Goal: Task Accomplishment & Management: Use online tool/utility

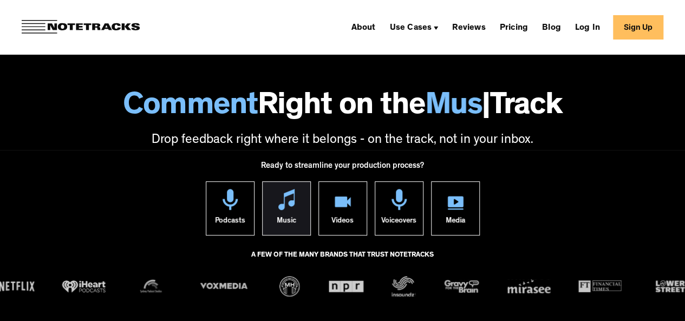
click at [291, 207] on img at bounding box center [286, 199] width 16 height 21
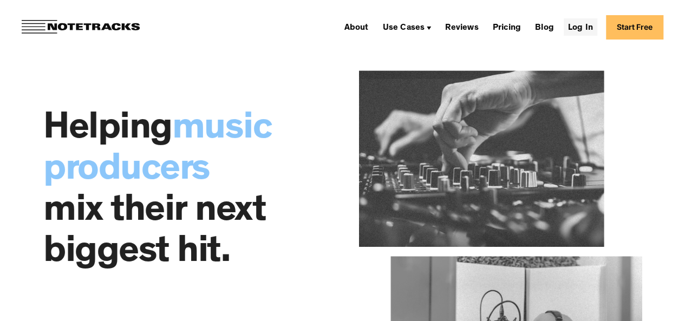
click at [597, 25] on link "Log In" at bounding box center [581, 26] width 34 height 17
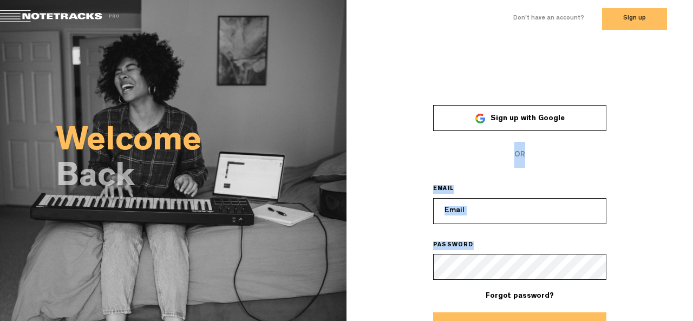
drag, startPoint x: 689, startPoint y: 120, endPoint x: 693, endPoint y: 250, distance: 130.6
click at [693, 250] on div "× Sign up with Google OR EMAIL PASSWORD Forgot password? Log In" at bounding box center [520, 215] width 347 height 250
click at [660, 122] on div "× Sign up with Google OR EMAIL PASSWORD Forgot password? Log In" at bounding box center [520, 215] width 347 height 250
click at [559, 18] on label "Don't have an account?" at bounding box center [548, 18] width 71 height 9
click at [602, 18] on button "Sign up" at bounding box center [634, 19] width 65 height 22
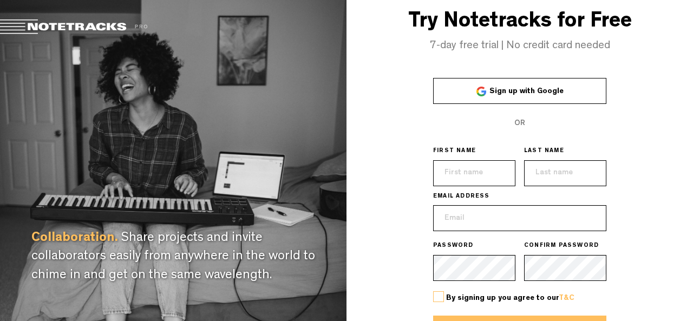
click at [477, 174] on input "text" at bounding box center [474, 173] width 82 height 26
type input "[PERSON_NAME]"
type input "[EMAIL_ADDRESS][DOMAIN_NAME]"
click at [435, 299] on label at bounding box center [438, 296] width 11 height 11
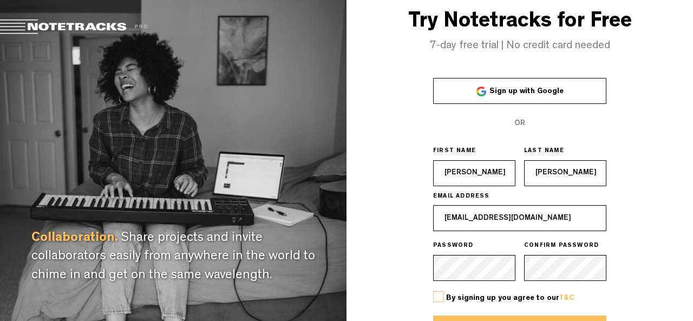
click at [0, 0] on input "checkbox" at bounding box center [0, 0] width 0 height 0
click at [458, 315] on div "By signing up you agree to our T&C" at bounding box center [519, 298] width 173 height 35
click at [686, 233] on div "Try Notetracks for Free 7-day free trial | No credit card needed Sign up with G…" at bounding box center [520, 192] width 347 height 385
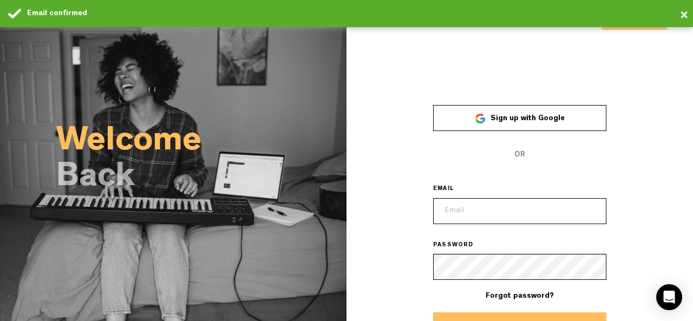
click at [486, 206] on input "email" at bounding box center [519, 211] width 173 height 26
type input "[EMAIL_ADDRESS][DOMAIN_NAME]"
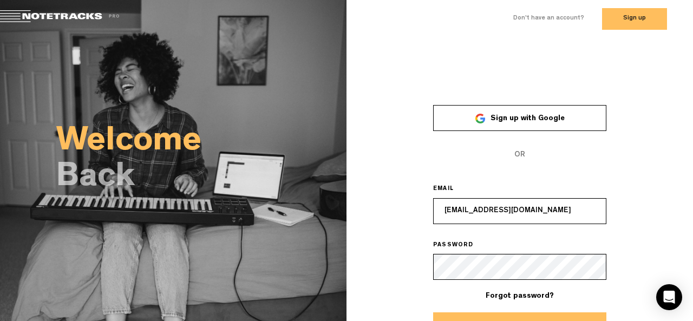
click at [494, 314] on button "Log In" at bounding box center [519, 325] width 173 height 26
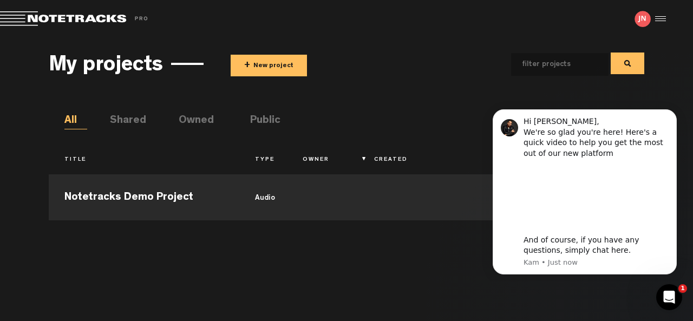
click at [252, 59] on button "+ New project" at bounding box center [269, 66] width 76 height 22
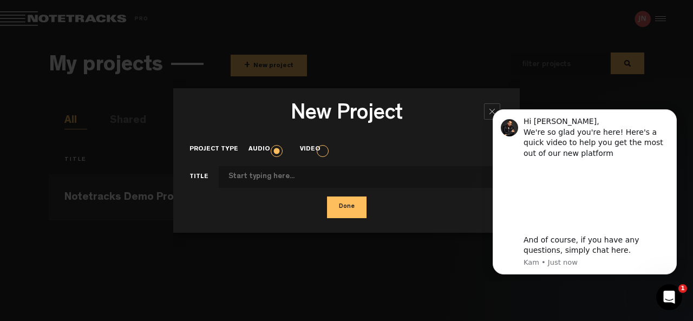
click at [266, 179] on input "Project type" at bounding box center [361, 177] width 285 height 22
type input "Airport"
click at [675, 110] on icon "Dismiss notification" at bounding box center [674, 113] width 6 height 6
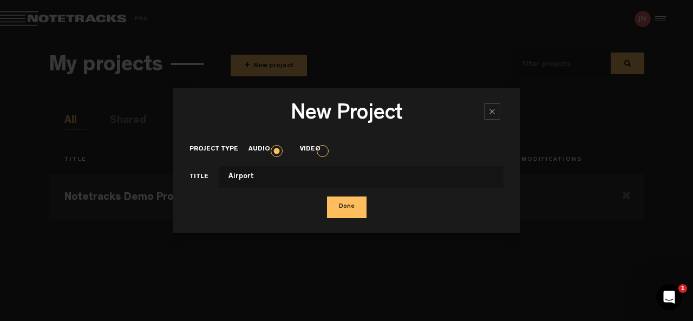
click at [344, 207] on button "Done" at bounding box center [347, 208] width 40 height 22
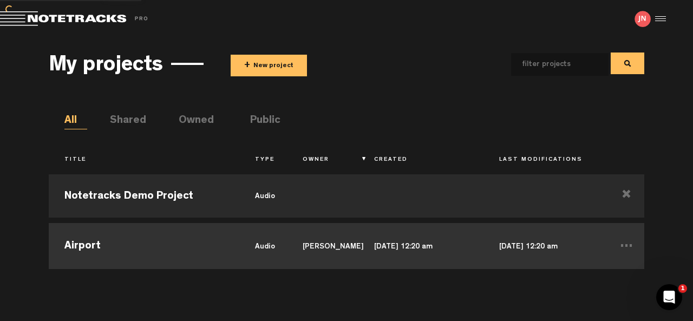
click at [77, 249] on td "Airport" at bounding box center [144, 244] width 191 height 49
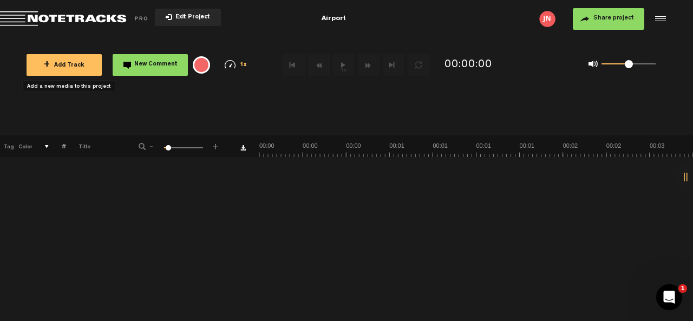
click at [65, 70] on button "+ Add Track" at bounding box center [64, 65] width 75 height 22
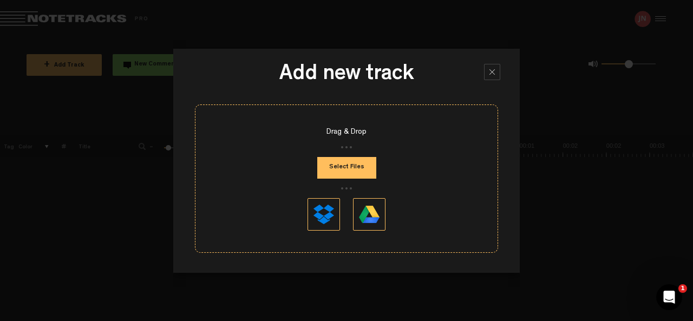
click at [354, 168] on button "Select Files" at bounding box center [346, 168] width 59 height 22
type input "C:\fakepath\Inspired_Palates_Series_Launch_-_15-Second_Teaser.mp3"
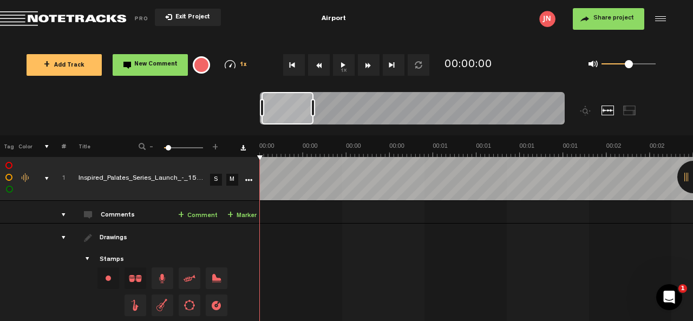
click at [342, 64] on button "1x" at bounding box center [344, 65] width 22 height 22
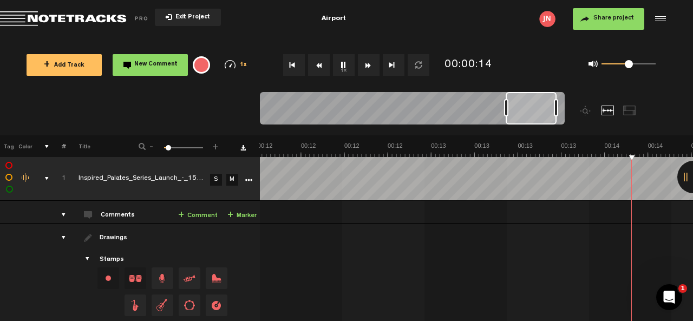
scroll to position [0, 2257]
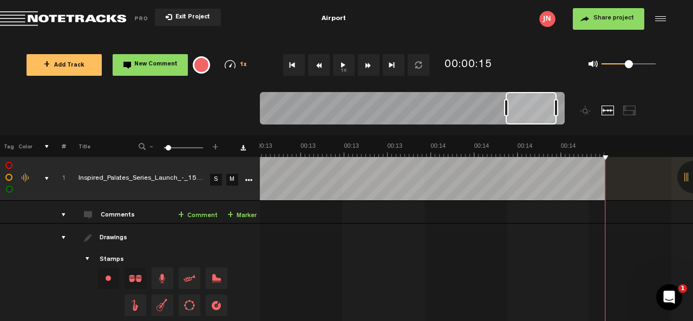
click at [688, 178] on div at bounding box center [693, 177] width 32 height 32
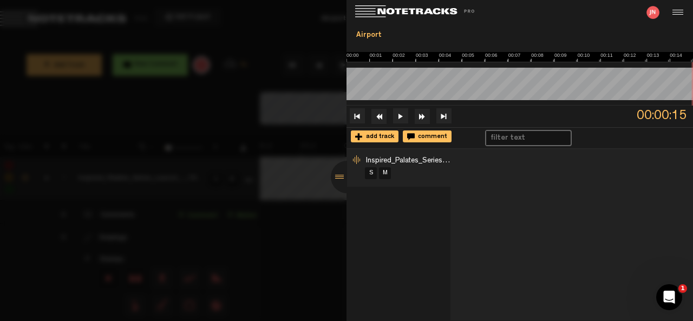
click at [677, 7] on div at bounding box center [676, 12] width 16 height 16
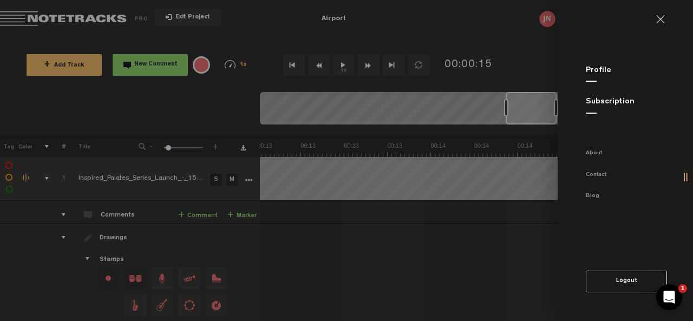
click at [241, 148] on md-backdrop at bounding box center [346, 160] width 693 height 321
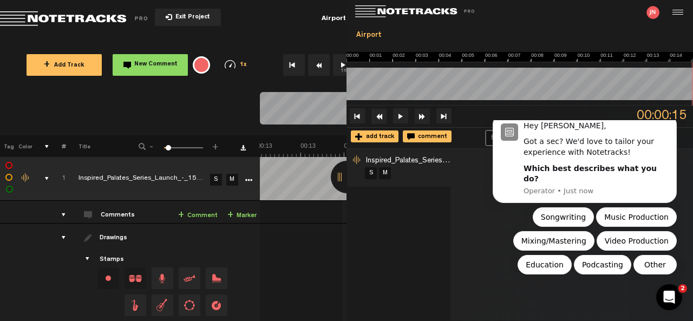
scroll to position [0, 0]
click at [498, 210] on div "Songwriting Music Production Mixing/Mastering Video Production Education Podcas…" at bounding box center [585, 240] width 184 height 67
click at [261, 18] on div "Airport" at bounding box center [334, 18] width 223 height 27
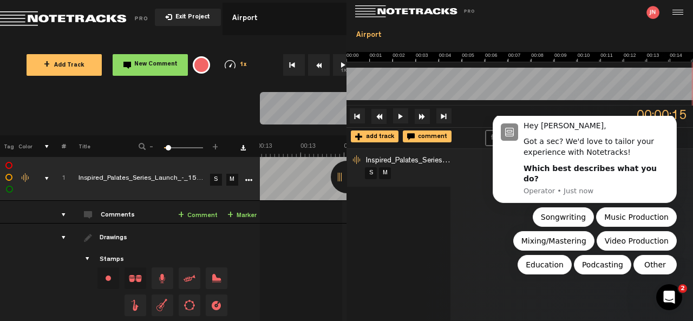
click at [162, 278] on span "Drag and drop a stamp" at bounding box center [163, 279] width 22 height 22
click at [178, 250] on td "Drawings Stamps Text Intro +" at bounding box center [163, 301] width 194 height 154
click at [16, 11] on span "Return to Project List" at bounding box center [76, 18] width 152 height 15
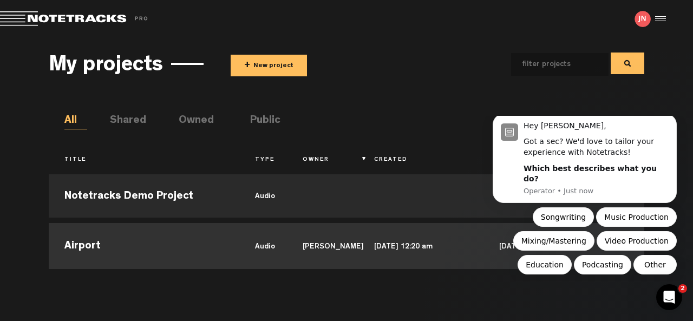
click at [196, 233] on td "Airport" at bounding box center [144, 244] width 191 height 49
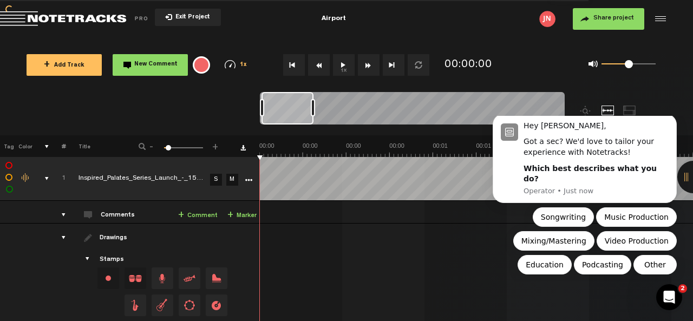
click at [21, 177] on div "Change the color of the waveform" at bounding box center [26, 178] width 16 height 10
click at [5, 192] on td at bounding box center [8, 179] width 16 height 44
click at [9, 166] on label at bounding box center [9, 166] width 0 height 0
checkbox input "true"
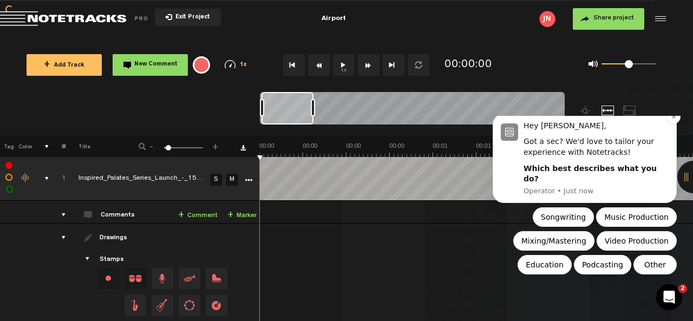
click at [566, 158] on div "Got a sec? We'd love to tailor your experience with Notetracks!" at bounding box center [596, 146] width 145 height 21
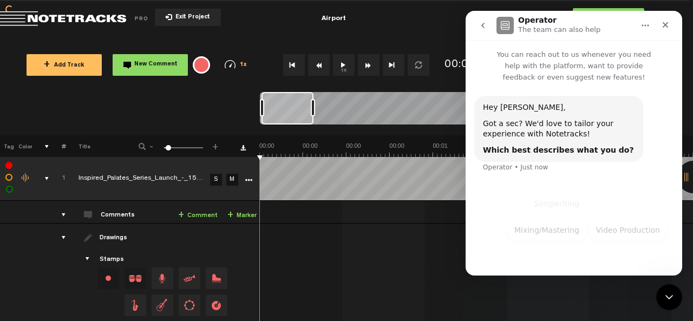
scroll to position [9, 0]
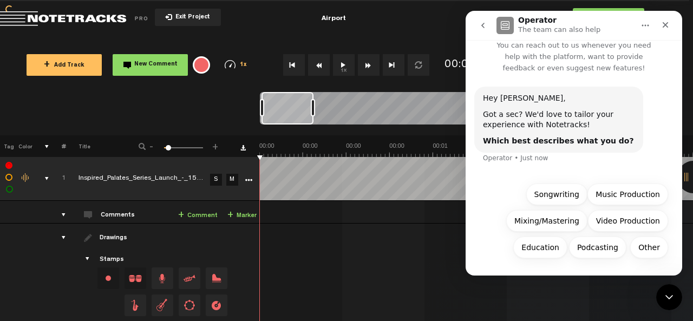
click at [525, 160] on div "Operator • Just now" at bounding box center [516, 158] width 66 height 6
click at [526, 172] on div "Hey Jacqeline, Got a sec? We'd love to tailor your experience with Notetracks! …" at bounding box center [573, 132] width 199 height 90
click at [646, 245] on button "Other" at bounding box center [649, 248] width 38 height 22
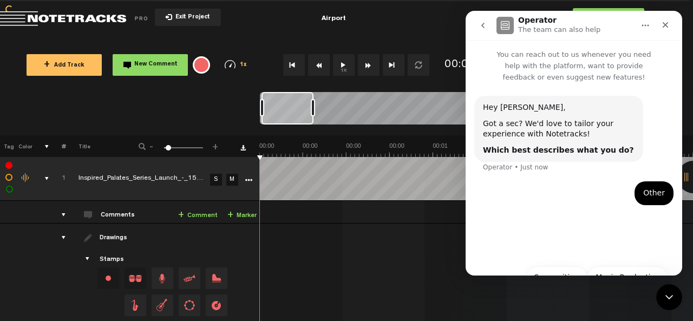
scroll to position [0, 0]
click at [567, 214] on div "Other • Just now" at bounding box center [573, 199] width 199 height 37
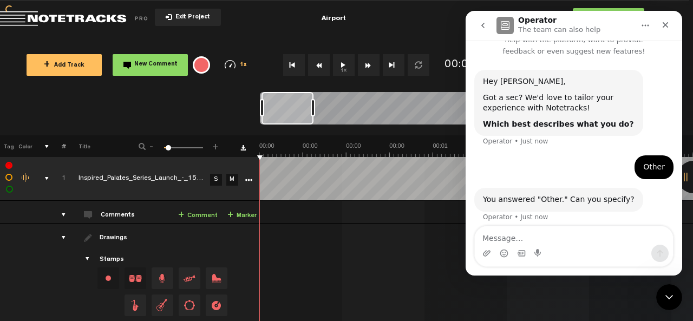
scroll to position [33, 0]
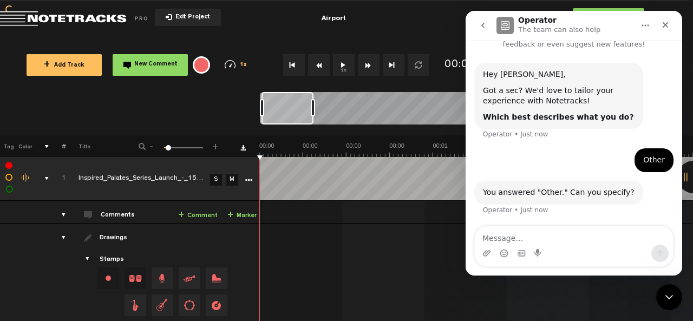
click at [546, 243] on textarea "Message…" at bounding box center [574, 235] width 198 height 18
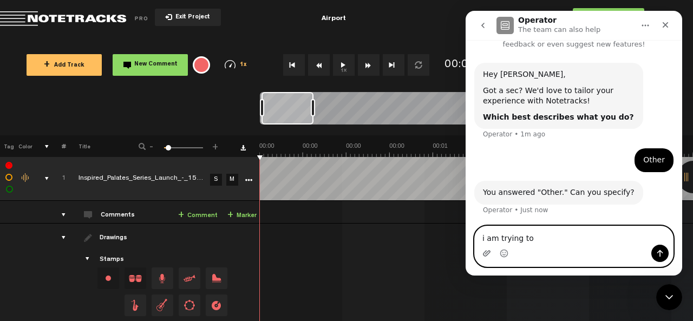
paste textarea "describe (e.g., caption) only the audio components of a video or audio file. Do…"
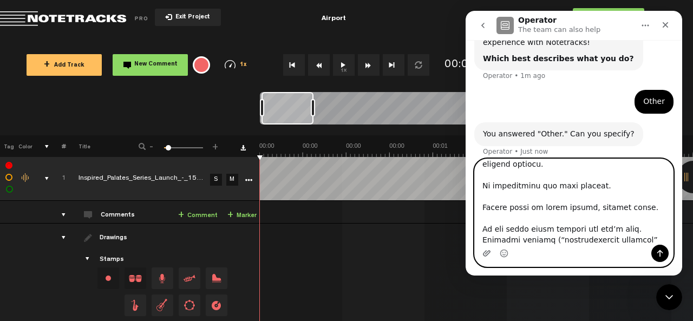
scroll to position [100, 0]
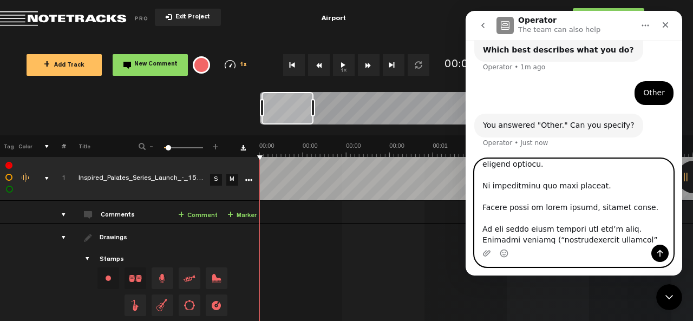
type textarea "i am trying to describe (e.g., caption) only the audio components of a video or…"
click at [660, 252] on icon "Send a message…" at bounding box center [660, 253] width 6 height 7
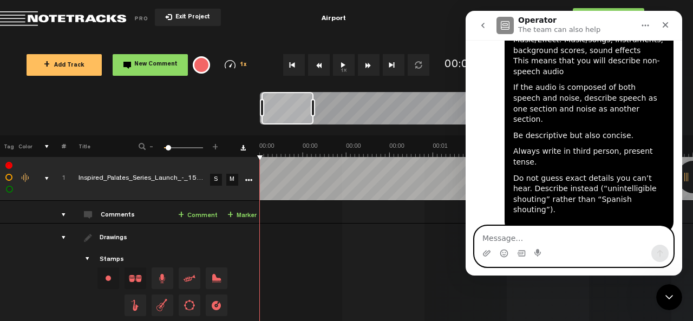
scroll to position [438, 0]
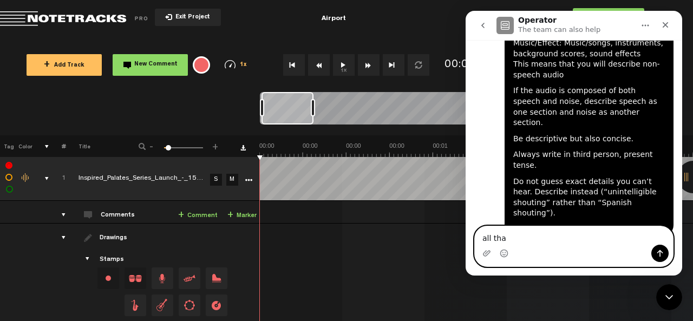
type textarea "all that"
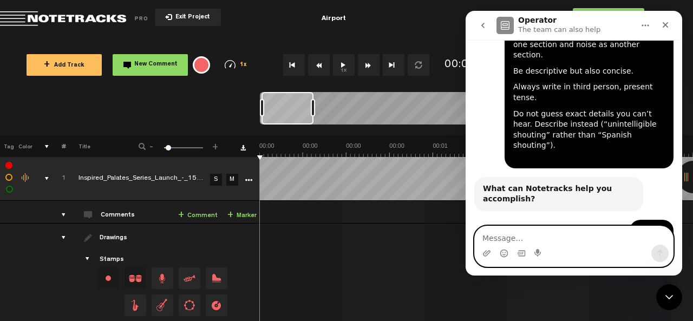
scroll to position [523, 0]
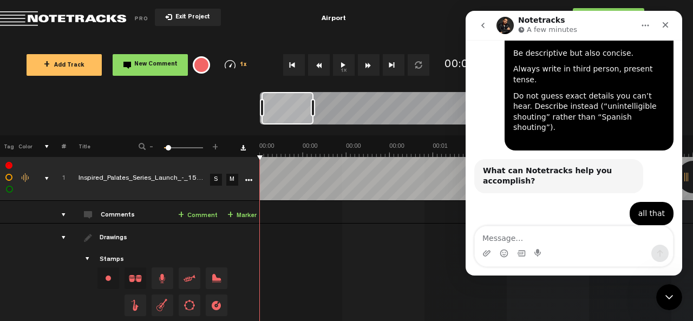
click at [200, 113] on nt-zoom-navigation-bar at bounding box center [346, 113] width 693 height 43
click at [213, 182] on link "S" at bounding box center [216, 180] width 12 height 12
click at [230, 178] on link "M" at bounding box center [232, 180] width 12 height 12
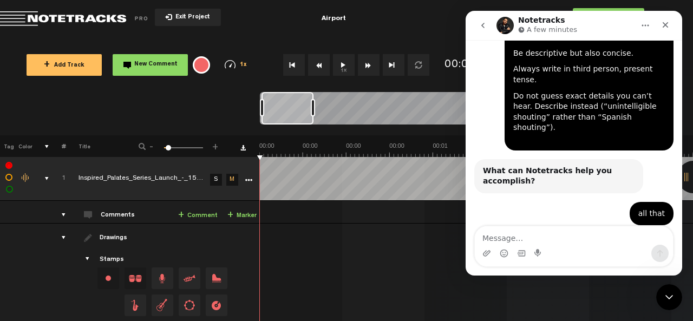
click at [214, 183] on link "S" at bounding box center [216, 180] width 12 height 12
click at [118, 107] on nt-zoom-navigation-bar at bounding box center [346, 113] width 693 height 43
click at [48, 260] on td at bounding box center [40, 301] width 17 height 154
click at [668, 32] on div "Close" at bounding box center [665, 24] width 19 height 19
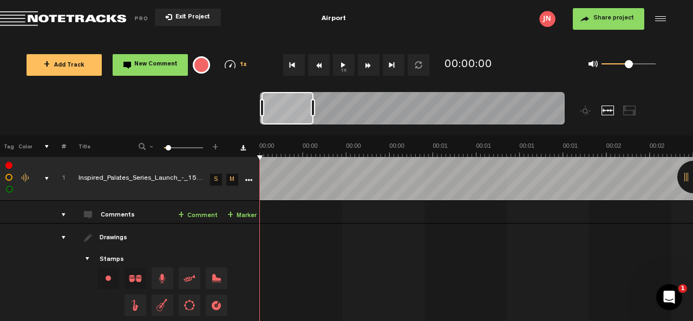
scroll to position [512, 0]
